Goal: Task Accomplishment & Management: Use online tool/utility

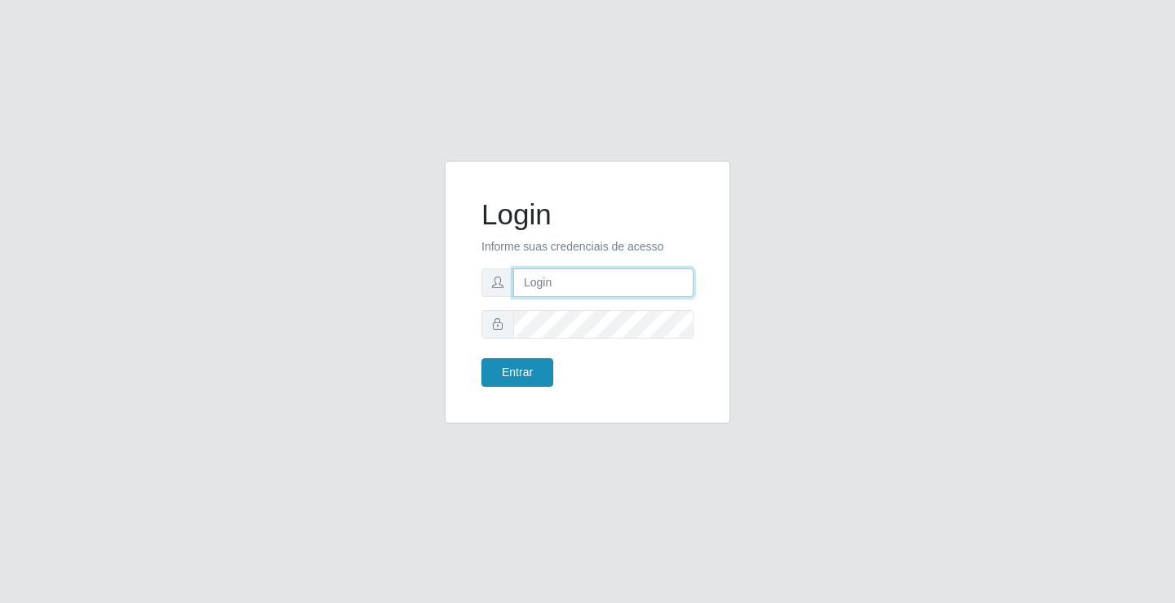
type input "[EMAIL_ADDRESS][DOMAIN_NAME]"
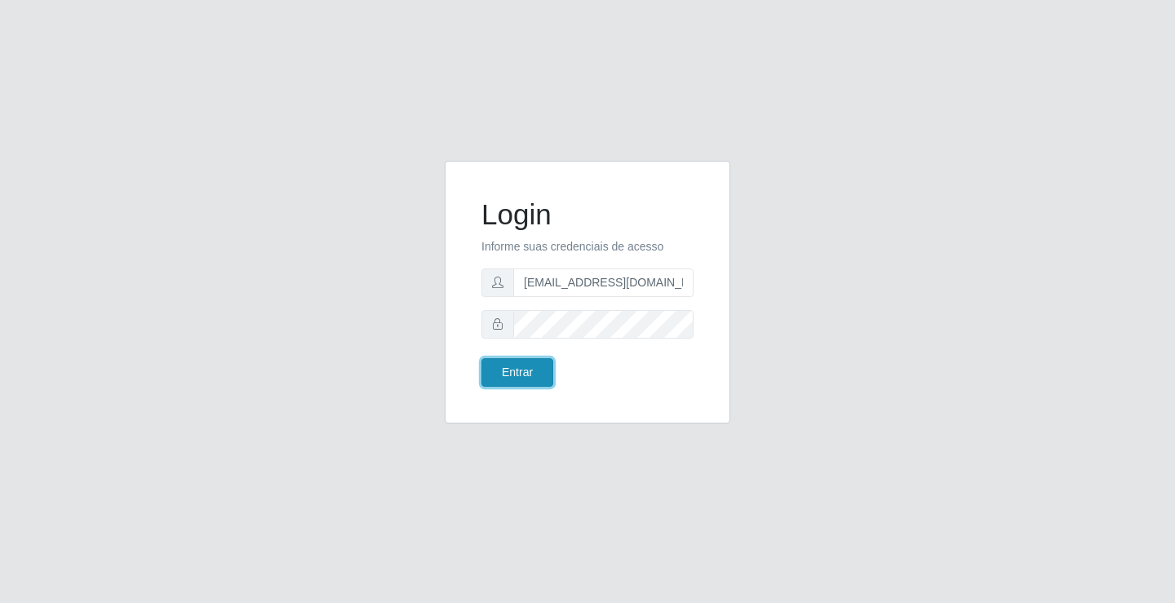
click at [519, 372] on button "Entrar" at bounding box center [517, 372] width 72 height 29
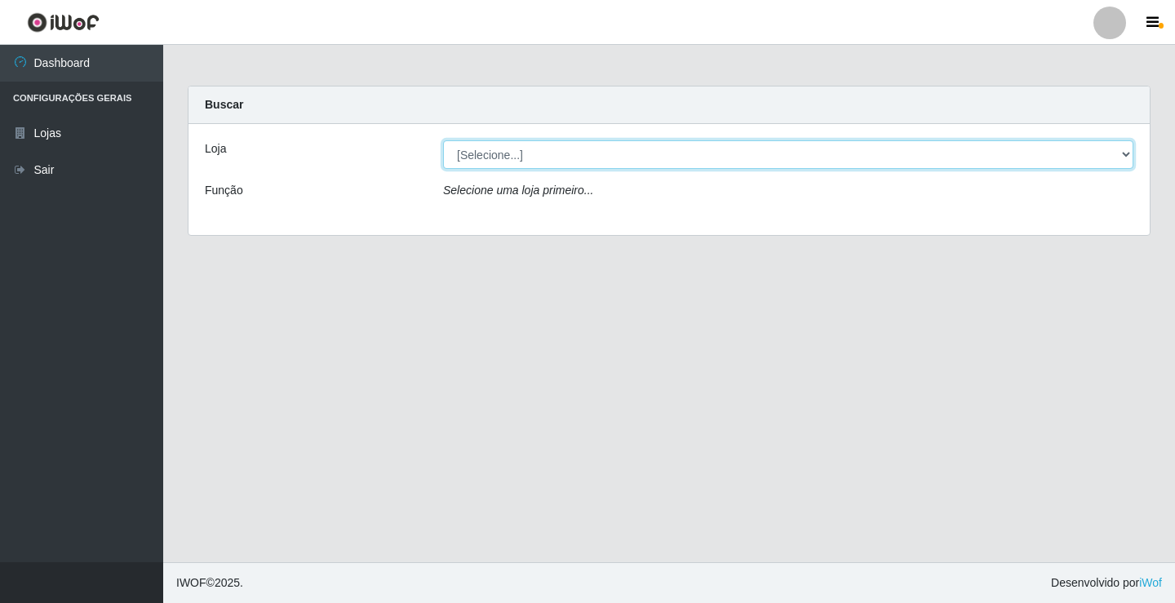
drag, startPoint x: 546, startPoint y: 158, endPoint x: 545, endPoint y: 168, distance: 9.8
click at [546, 160] on select "[Selecione...] Rede Potiguar 4 - Extremoz" at bounding box center [788, 154] width 690 height 29
select select "78"
click at [443, 140] on select "[Selecione...] Rede Potiguar 4 - Extremoz" at bounding box center [788, 154] width 690 height 29
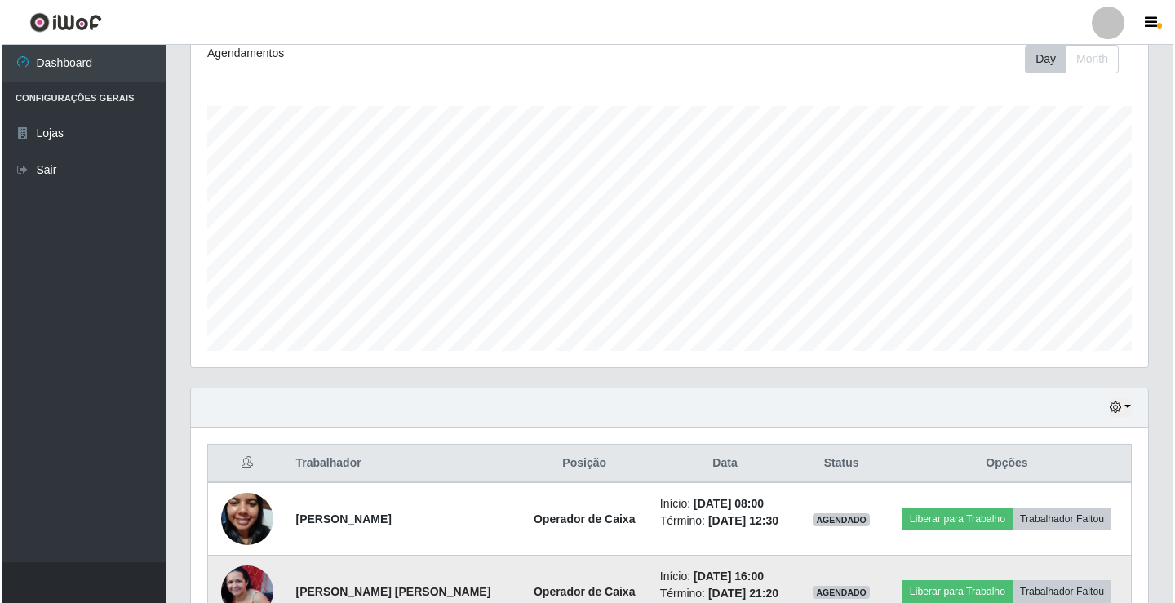
scroll to position [335, 0]
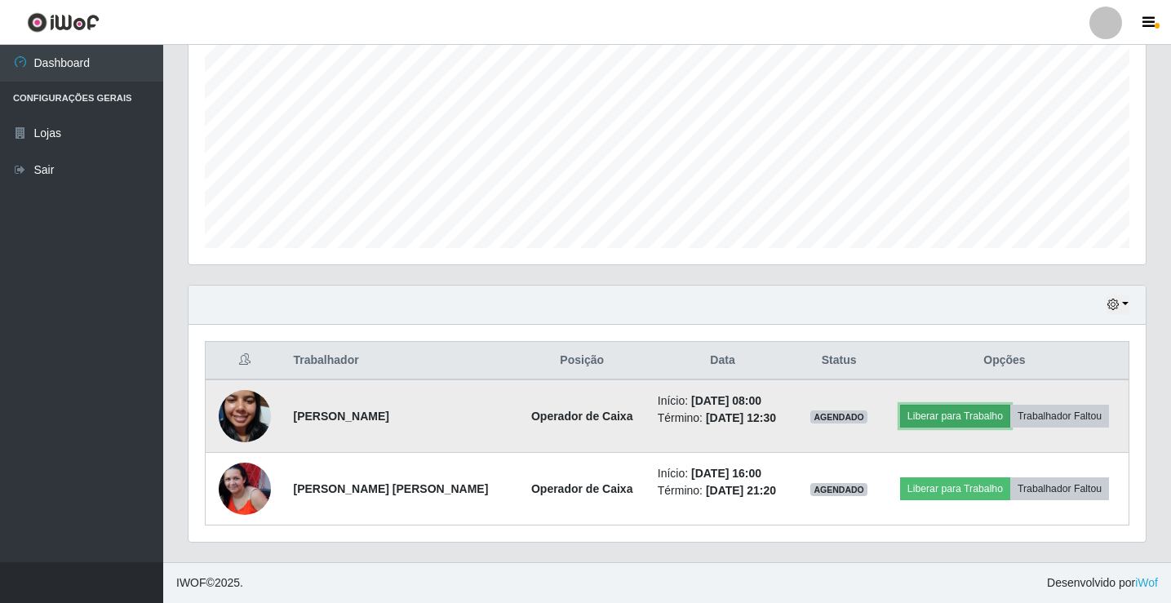
click at [974, 418] on button "Liberar para Trabalho" at bounding box center [955, 416] width 110 height 23
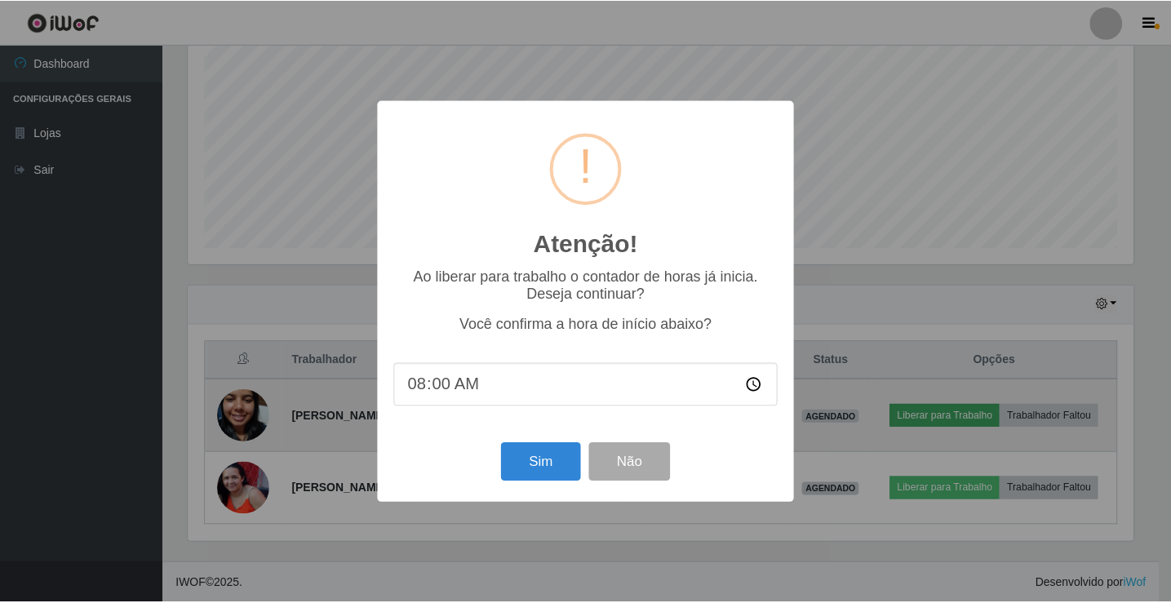
scroll to position [339, 949]
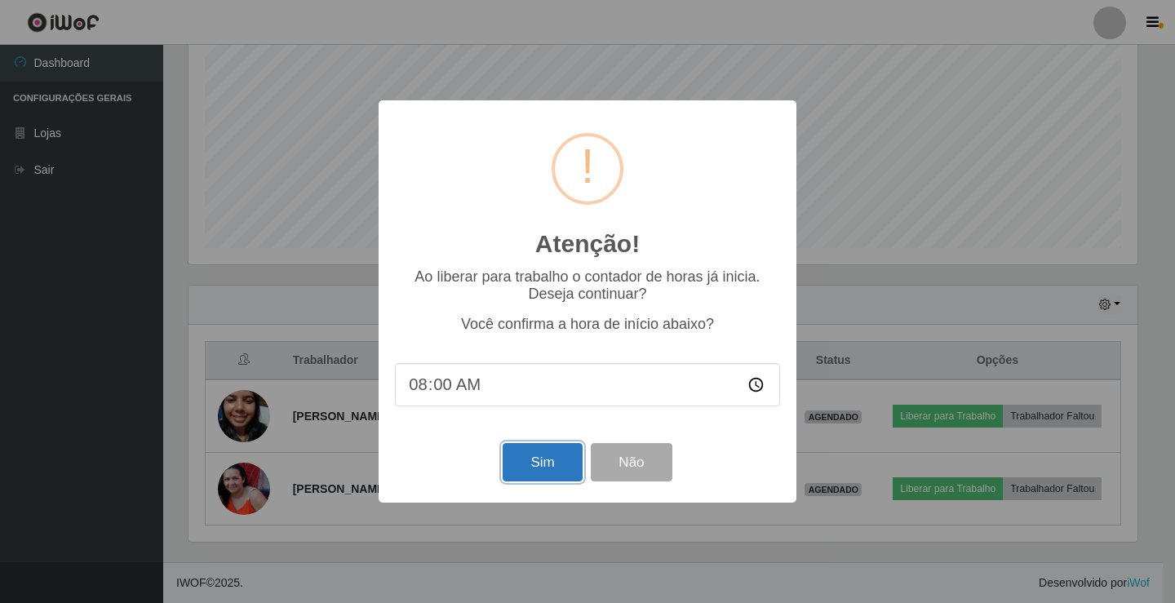
click at [565, 466] on button "Sim" at bounding box center [542, 462] width 79 height 38
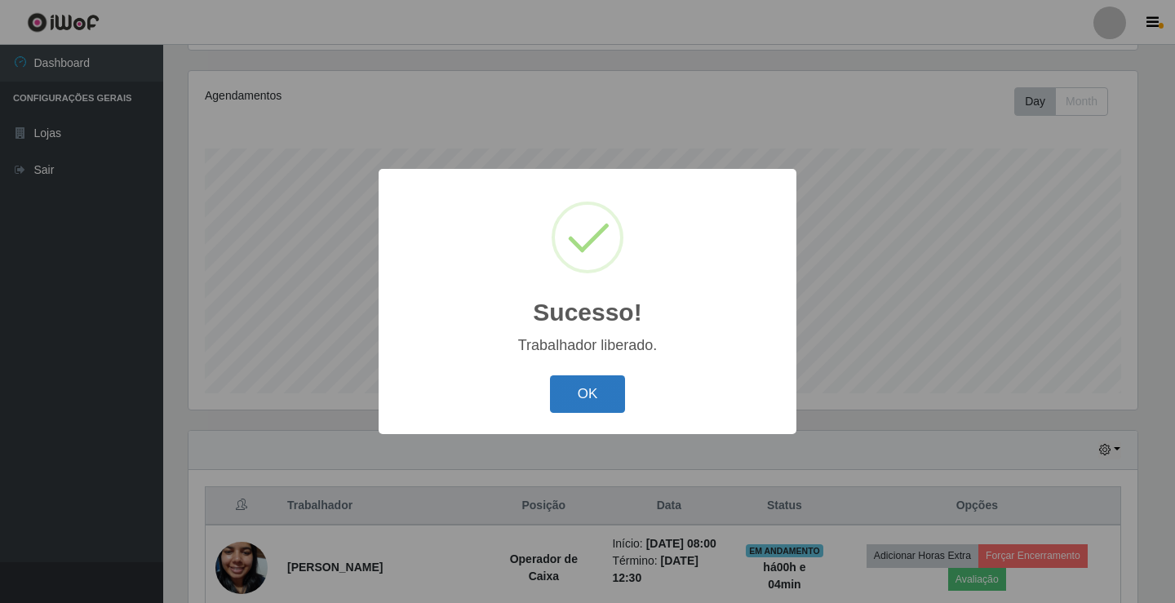
click at [587, 397] on button "OK" at bounding box center [588, 394] width 76 height 38
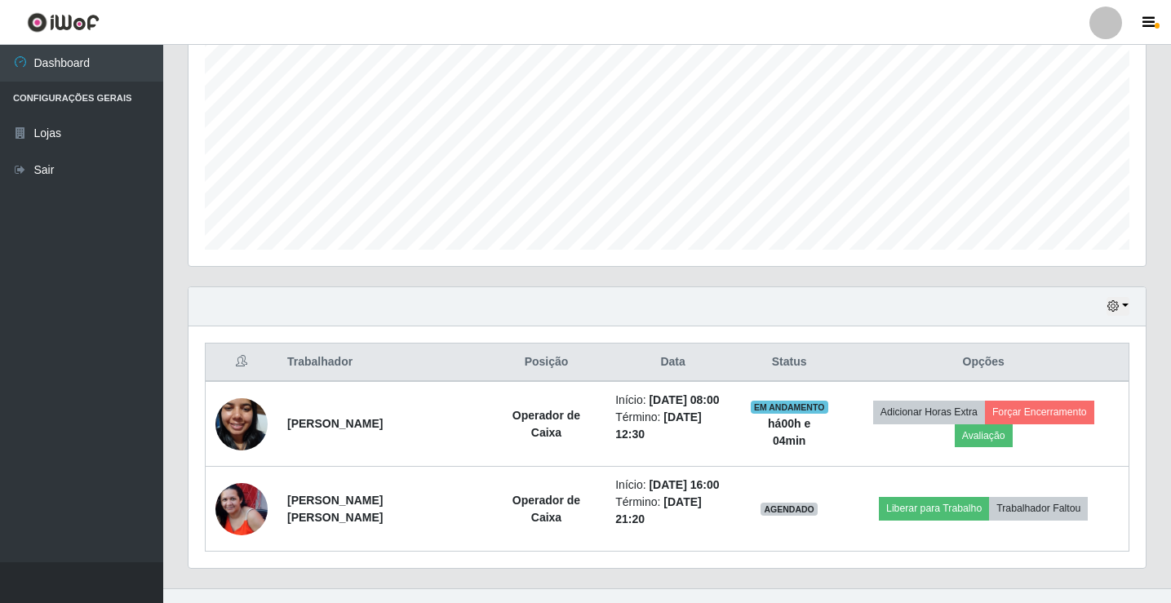
scroll to position [335, 0]
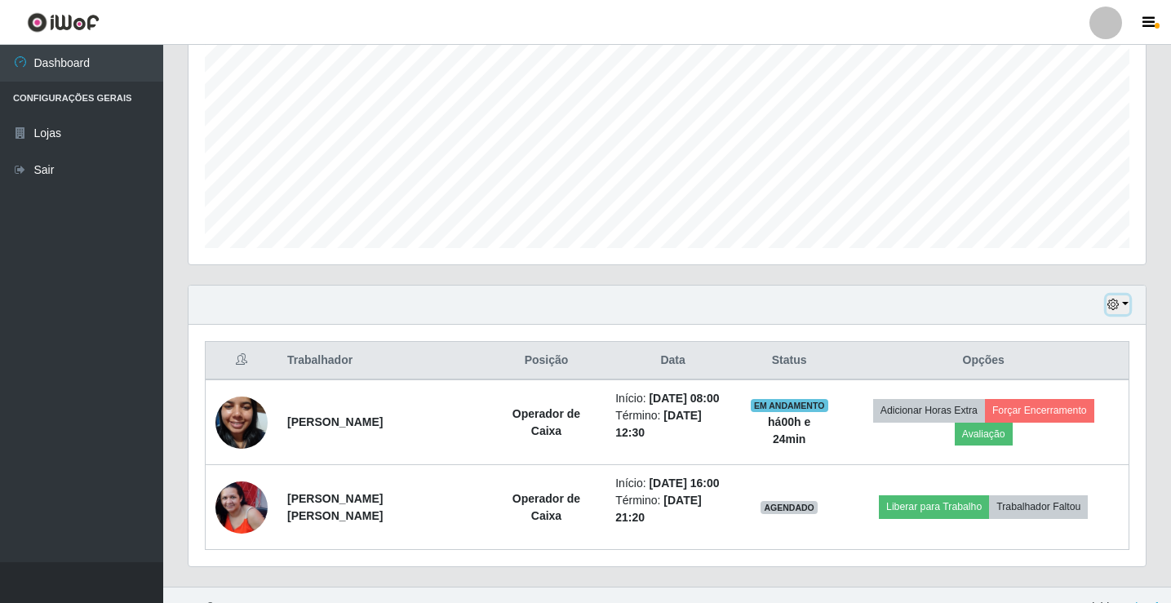
click at [1122, 303] on button "button" at bounding box center [1117, 304] width 23 height 19
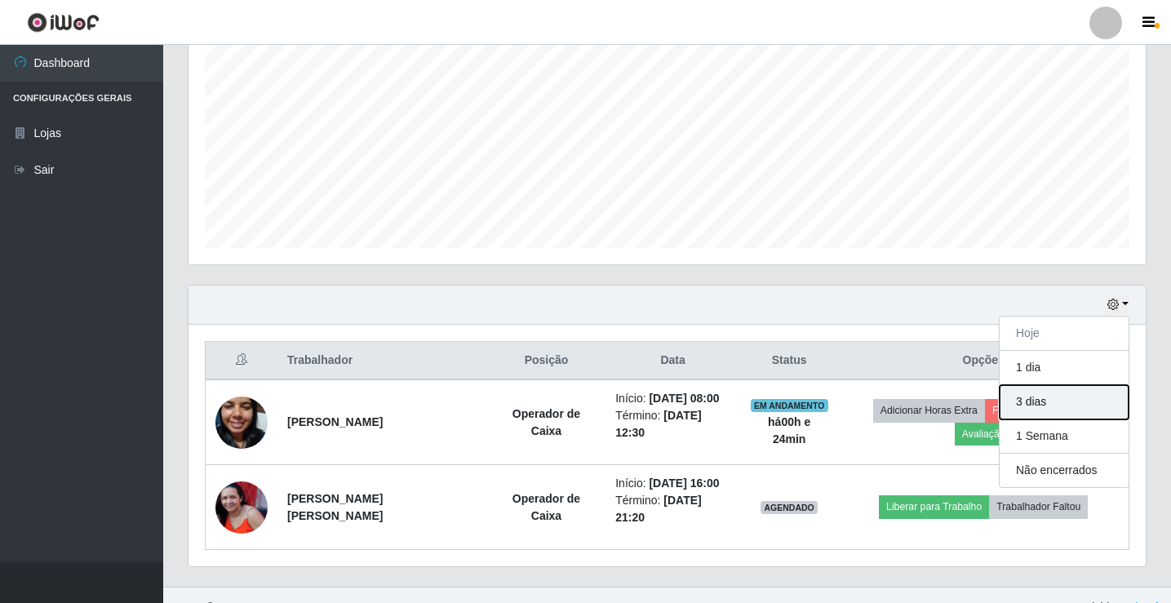
click at [1039, 398] on button "3 dias" at bounding box center [1063, 402] width 129 height 34
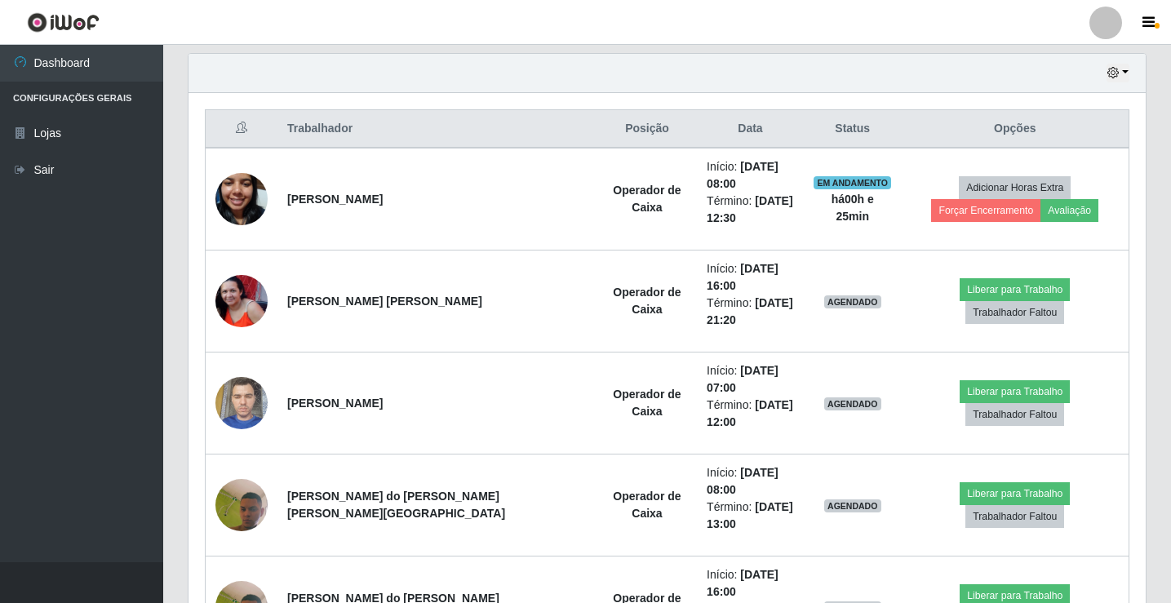
scroll to position [552, 0]
